Goal: Transaction & Acquisition: Purchase product/service

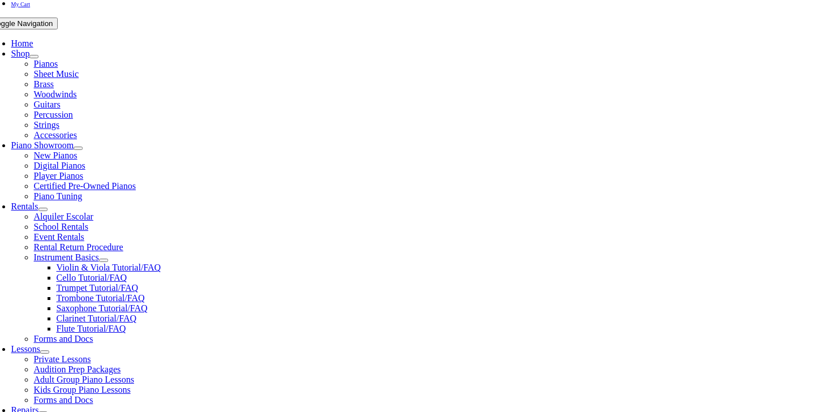
scroll to position [212, 0]
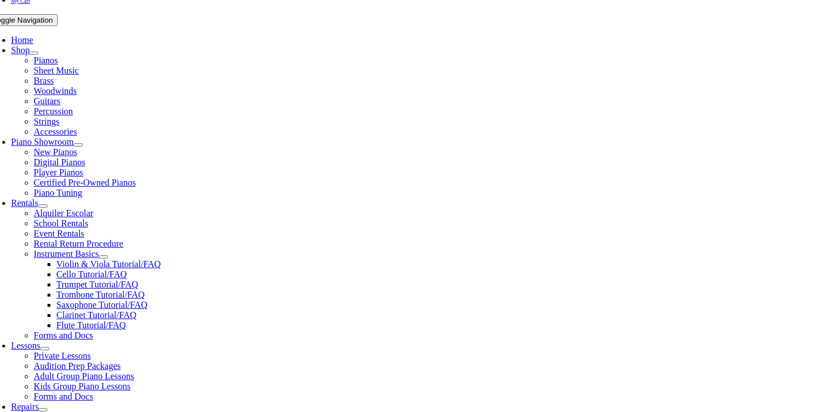
drag, startPoint x: 196, startPoint y: 295, endPoint x: 197, endPoint y: 281, distance: 14.2
type input "stark"
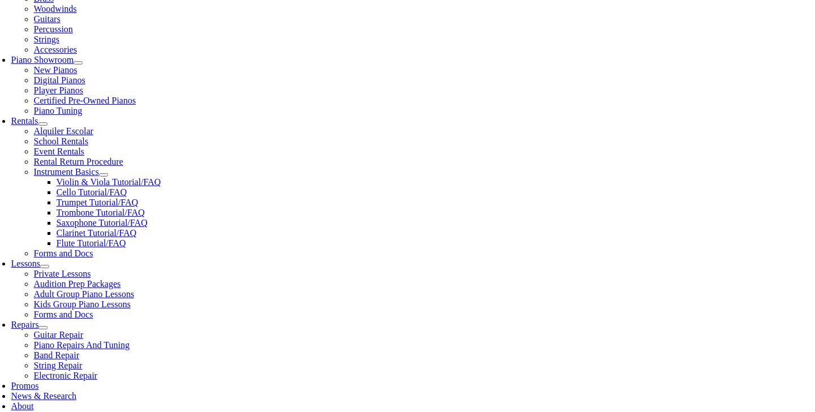
scroll to position [299, 0]
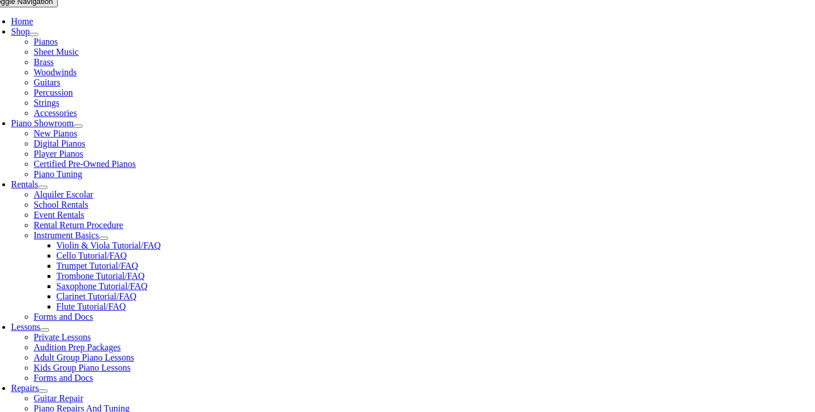
scroll to position [229, 0]
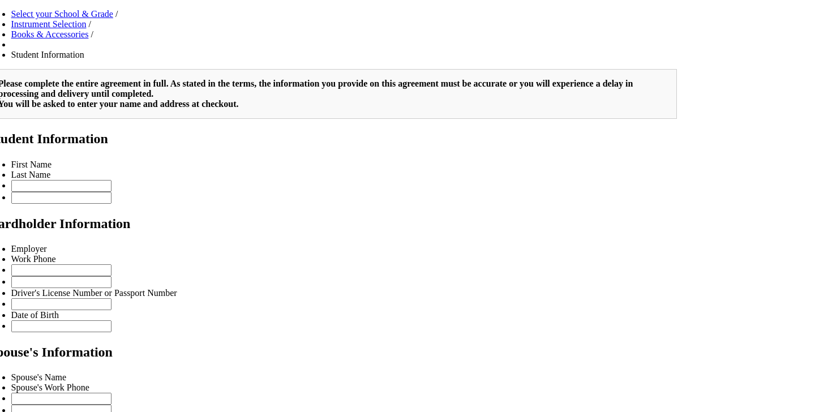
scroll to position [777, 0]
type input "1"
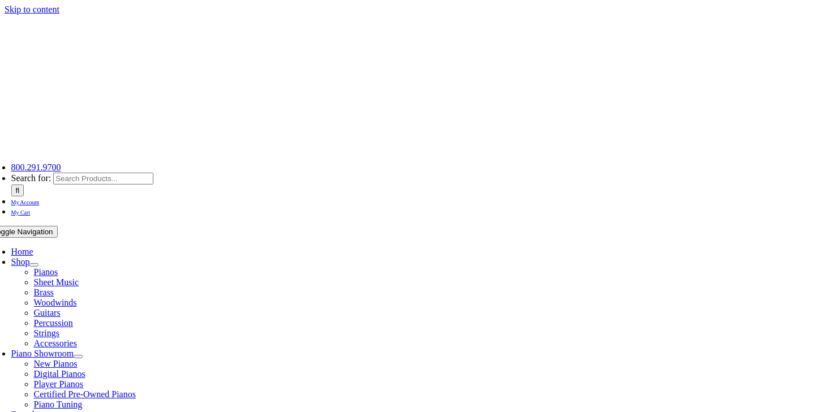
scroll to position [0, 0]
click at [59, 328] on span "Strings" at bounding box center [46, 333] width 25 height 10
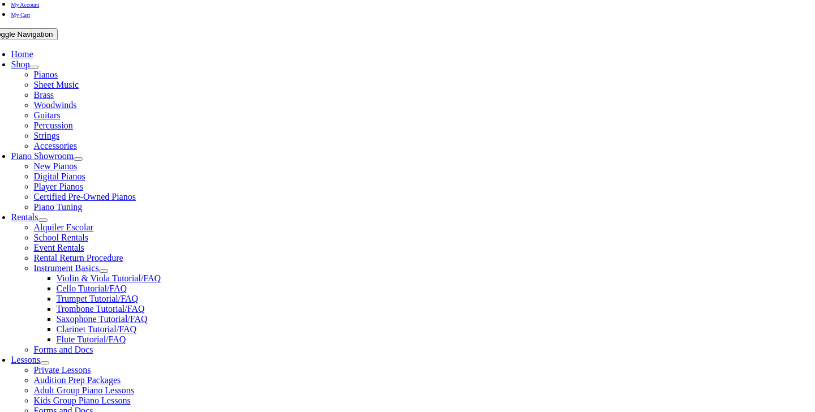
scroll to position [200, 0]
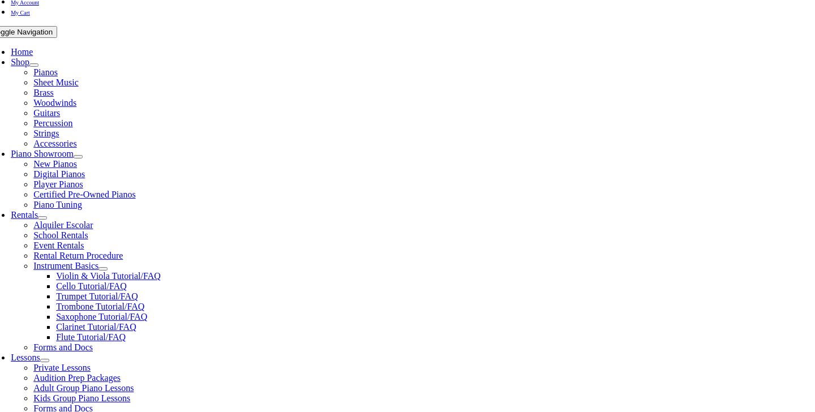
type input "star"
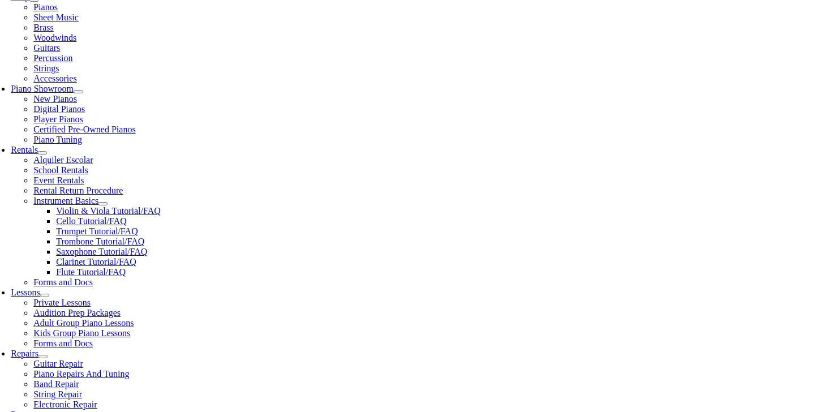
scroll to position [264, 0]
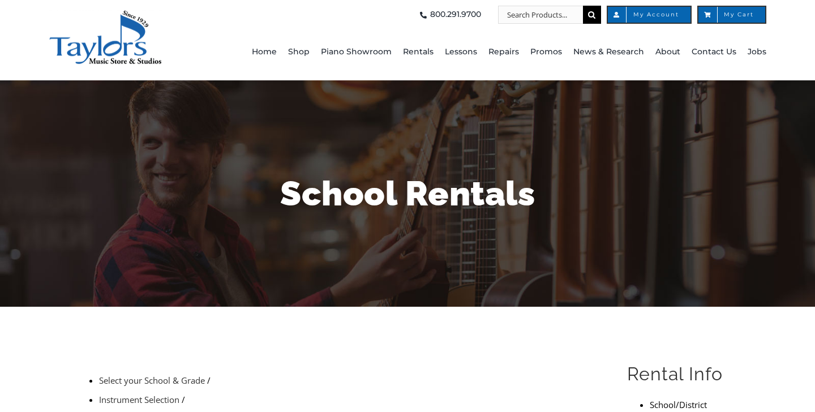
drag, startPoint x: 0, startPoint y: 0, endPoint x: 102, endPoint y: 358, distance: 371.9
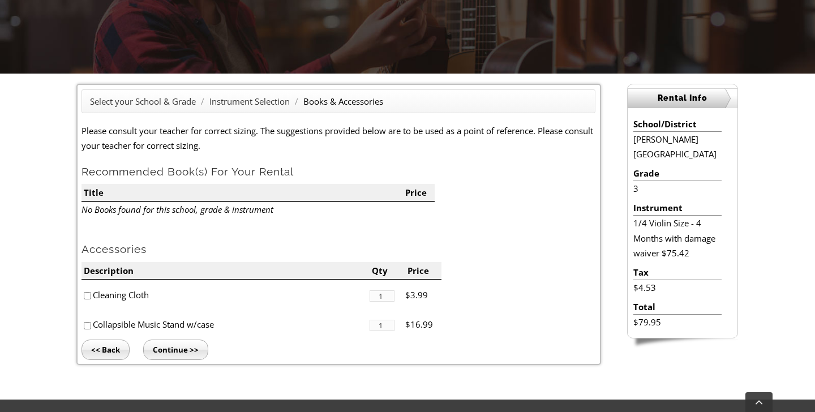
scroll to position [231, 0]
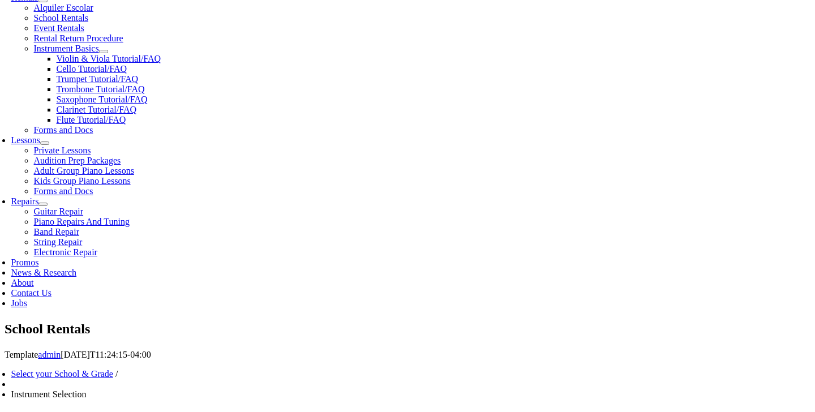
scroll to position [418, 0]
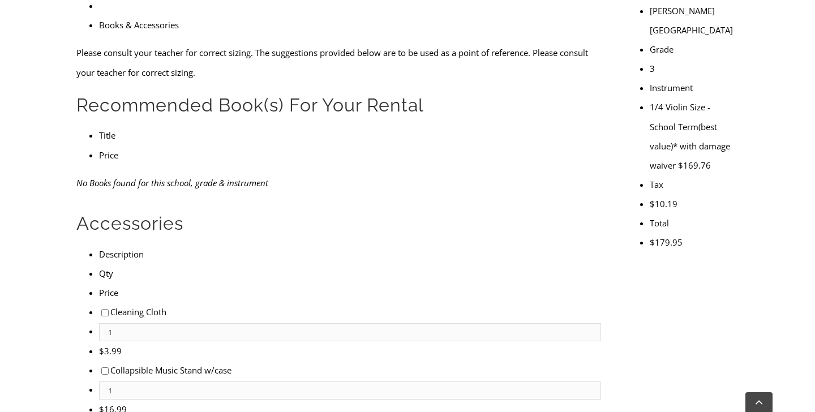
scroll to position [414, 0]
